Goal: Transaction & Acquisition: Purchase product/service

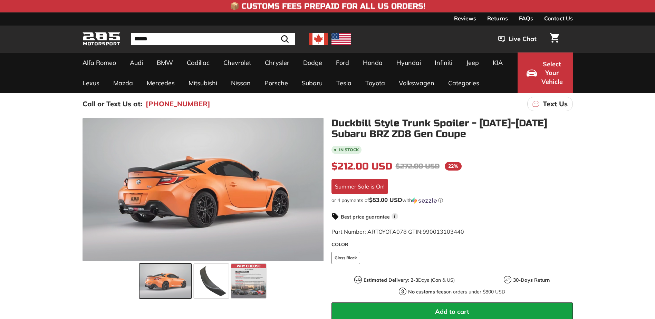
click at [315, 185] on icon at bounding box center [314, 191] width 16 height 16
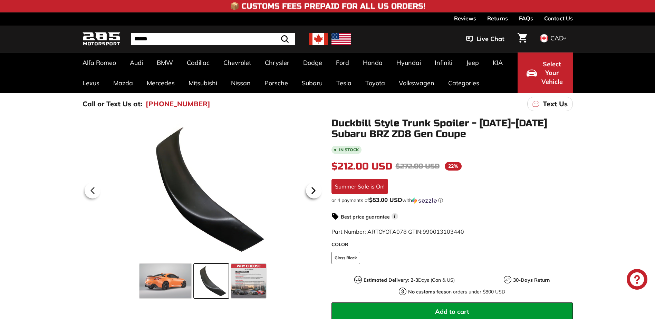
click at [314, 186] on icon at bounding box center [314, 191] width 16 height 16
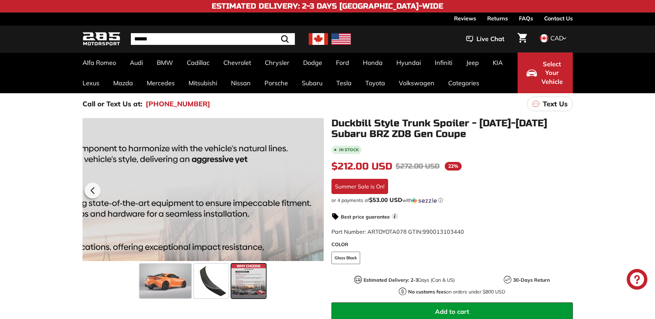
click at [314, 186] on div at bounding box center [202, 189] width 241 height 143
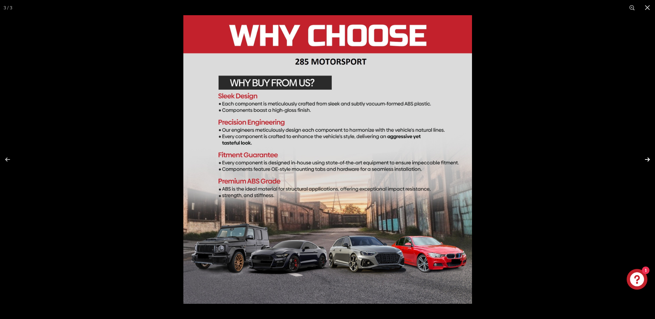
click at [641, 159] on button at bounding box center [643, 159] width 24 height 35
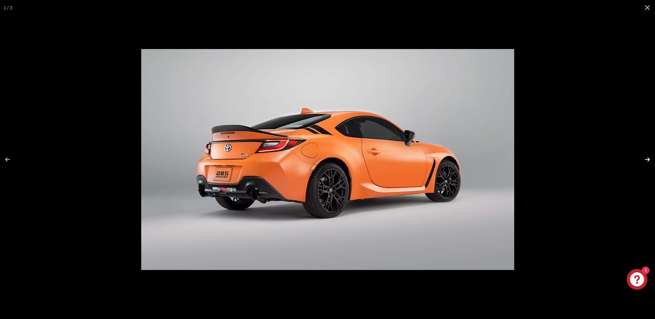
click at [641, 159] on button at bounding box center [643, 159] width 24 height 35
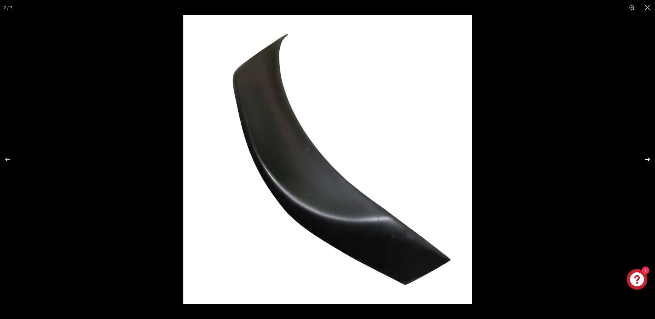
click at [641, 159] on button at bounding box center [643, 159] width 24 height 35
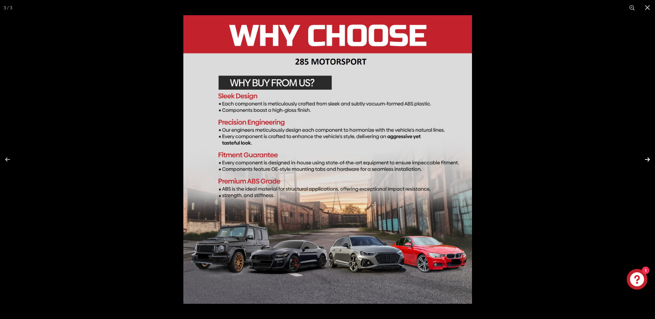
click at [641, 159] on button at bounding box center [643, 159] width 24 height 35
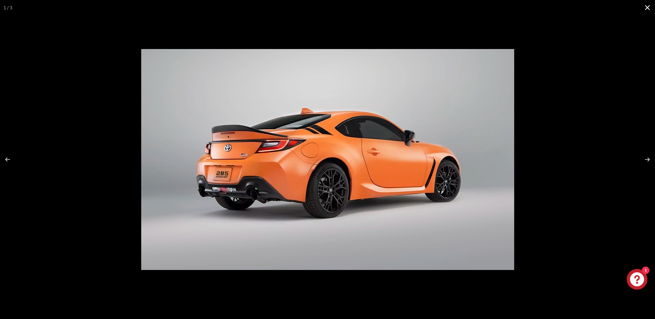
click at [646, 10] on button at bounding box center [647, 7] width 15 height 15
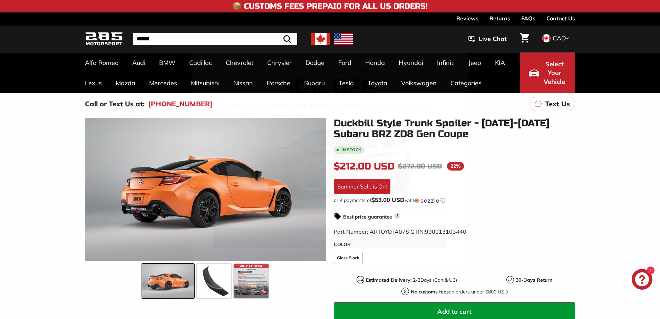
click at [454, 62] on circle "Close dialog" at bounding box center [458, 61] width 10 height 10
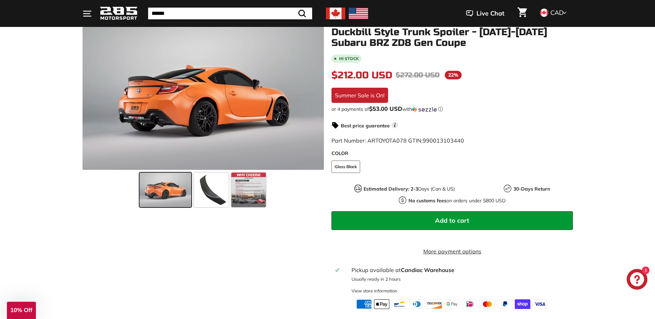
scroll to position [104, 0]
